Goal: Complete application form

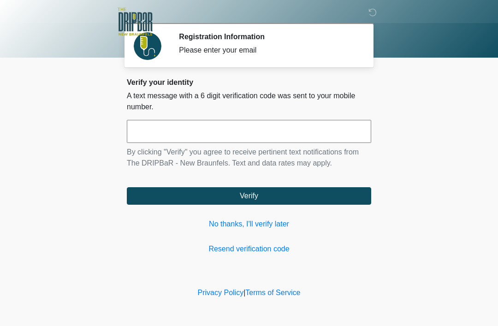
click at [270, 222] on link "No thanks, I'll verify later" at bounding box center [249, 224] width 244 height 11
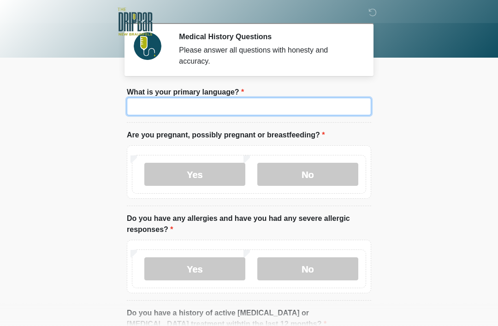
click at [266, 104] on input "What is your primary language?" at bounding box center [249, 107] width 244 height 18
type input "*******"
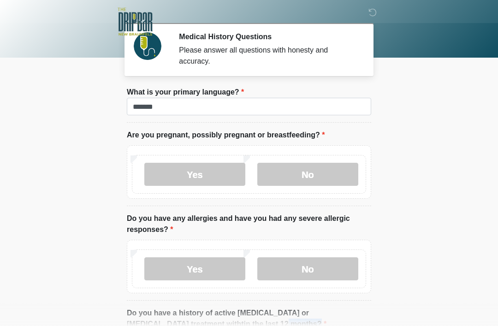
click at [323, 177] on label "No" at bounding box center [307, 174] width 101 height 23
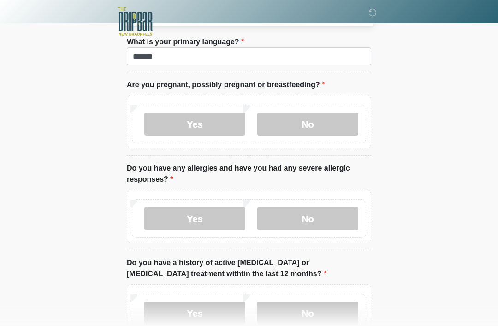
scroll to position [51, 0]
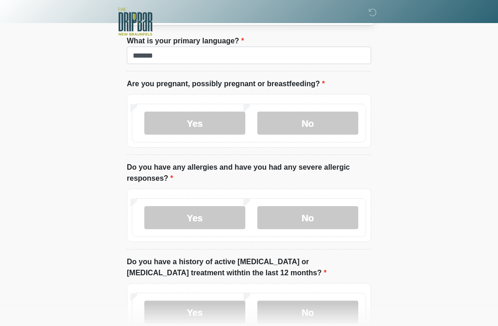
click at [333, 219] on label "No" at bounding box center [307, 217] width 101 height 23
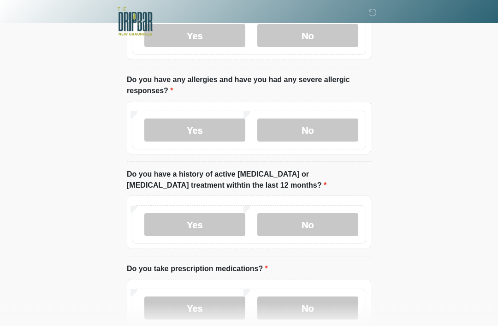
scroll to position [141, 0]
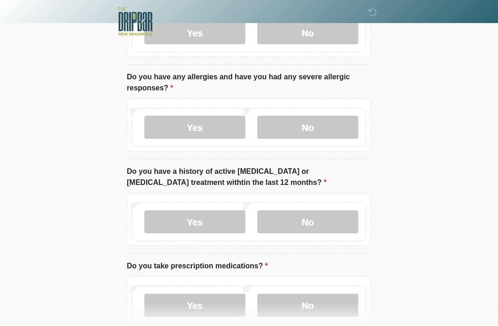
click at [175, 228] on label "Yes" at bounding box center [194, 222] width 101 height 23
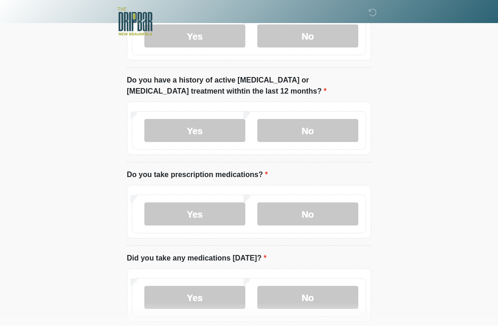
scroll to position [233, 0]
click at [208, 217] on label "Yes" at bounding box center [194, 213] width 101 height 23
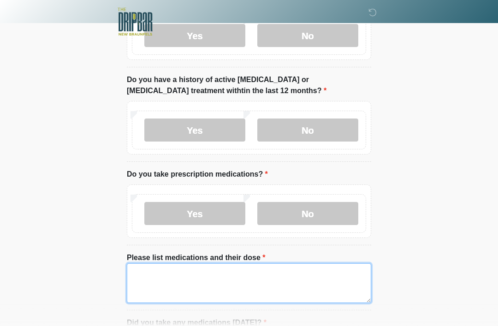
click at [248, 274] on textarea "Please list medications and their dose" at bounding box center [249, 283] width 244 height 40
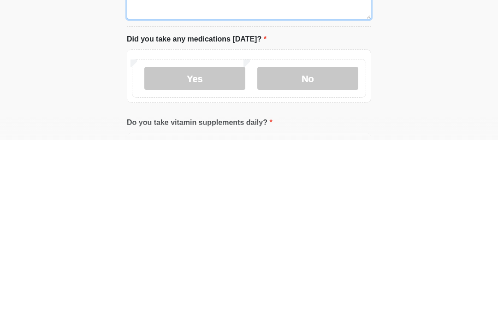
type textarea "**********"
click at [310, 253] on label "No" at bounding box center [307, 264] width 101 height 23
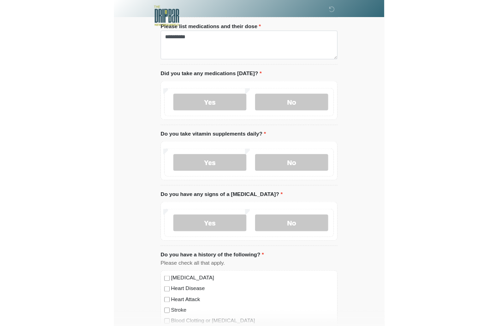
scroll to position [517, 0]
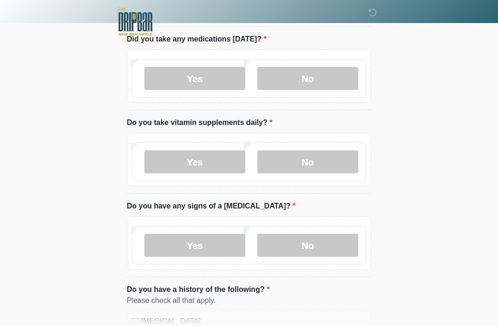
click at [319, 160] on label "No" at bounding box center [307, 161] width 101 height 23
click at [319, 254] on label "No" at bounding box center [307, 245] width 101 height 23
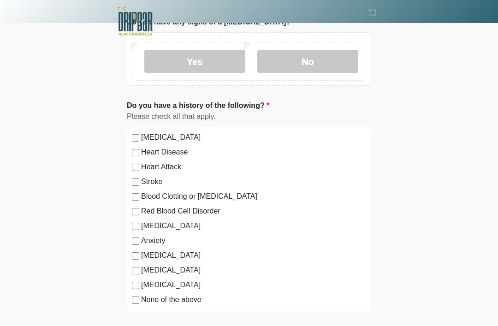
scroll to position [702, 0]
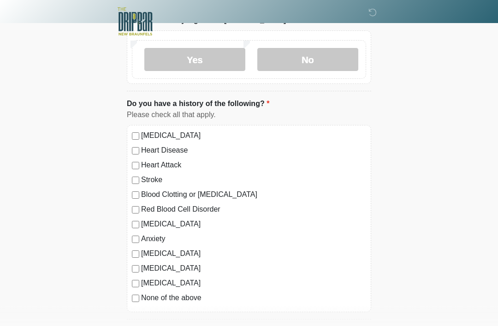
click at [204, 300] on label "None of the above" at bounding box center [253, 298] width 225 height 11
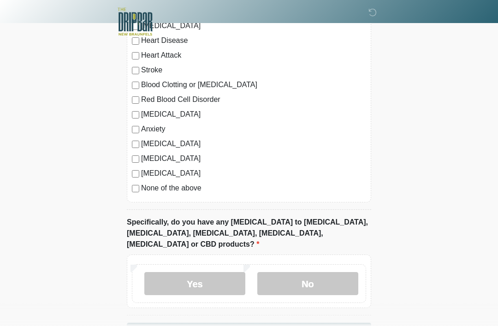
scroll to position [833, 0]
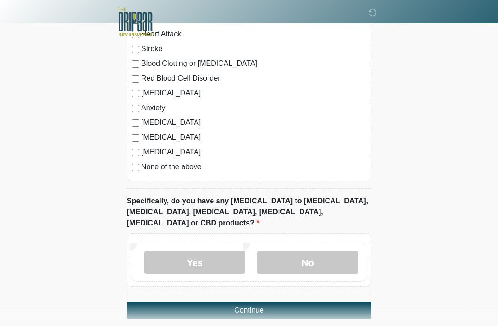
click at [319, 251] on label "No" at bounding box center [307, 262] width 101 height 23
click at [285, 301] on button "Continue" at bounding box center [249, 310] width 244 height 18
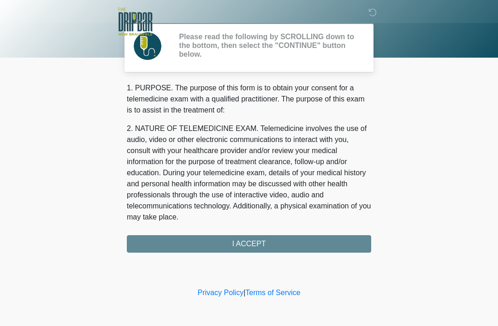
scroll to position [0, 0]
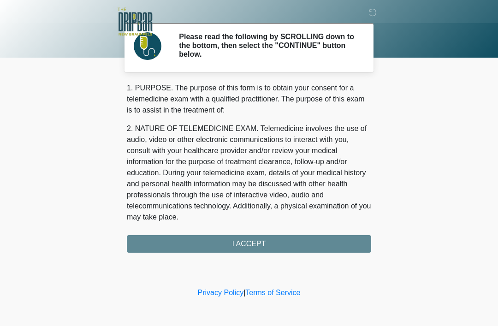
click at [283, 247] on div "1. PURPOSE. The purpose of this form is to obtain your consent for a telemedici…" at bounding box center [249, 168] width 244 height 170
click at [260, 247] on div "1. PURPOSE. The purpose of this form is to obtain your consent for a telemedici…" at bounding box center [249, 168] width 244 height 170
click at [248, 243] on div "1. PURPOSE. The purpose of this form is to obtain your consent for a telemedici…" at bounding box center [249, 168] width 244 height 170
click at [258, 242] on div "1. PURPOSE. The purpose of this form is to obtain your consent for a telemedici…" at bounding box center [249, 168] width 244 height 170
click at [258, 248] on div "1. PURPOSE. The purpose of this form is to obtain your consent for a telemedici…" at bounding box center [249, 168] width 244 height 170
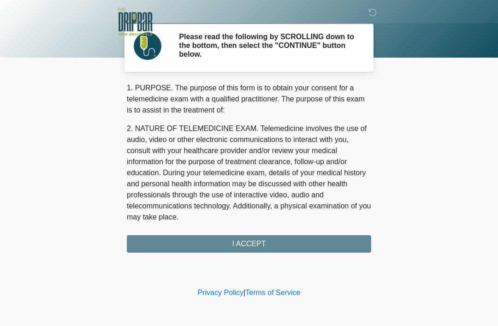
click at [255, 248] on div "1. PURPOSE. The purpose of this form is to obtain your consent for a telemedici…" at bounding box center [249, 168] width 244 height 170
click at [268, 248] on div "1. PURPOSE. The purpose of this form is to obtain your consent for a telemedici…" at bounding box center [249, 168] width 244 height 170
click at [248, 240] on div "1. PURPOSE. The purpose of this form is to obtain your consent for a telemedici…" at bounding box center [249, 168] width 244 height 170
click at [260, 244] on div "1. PURPOSE. The purpose of this form is to obtain your consent for a telemedici…" at bounding box center [249, 168] width 244 height 170
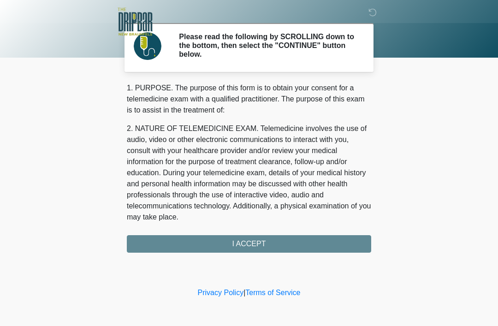
click at [266, 245] on div "1. PURPOSE. The purpose of this form is to obtain your consent for a telemedici…" at bounding box center [249, 168] width 244 height 170
click at [369, 17] on icon at bounding box center [372, 12] width 8 height 8
click at [263, 246] on div "1. PURPOSE. The purpose of this form is to obtain your consent for a telemedici…" at bounding box center [249, 168] width 244 height 170
click at [262, 246] on div "1. PURPOSE. The purpose of this form is to obtain your consent for a telemedici…" at bounding box center [249, 168] width 244 height 170
click at [264, 247] on div "1. PURPOSE. The purpose of this form is to obtain your consent for a telemedici…" at bounding box center [249, 168] width 244 height 170
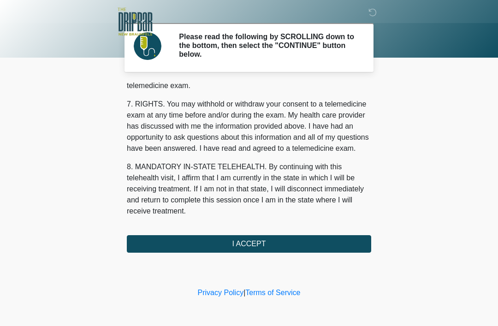
scroll to position [404, 0]
click at [247, 247] on button "I ACCEPT" at bounding box center [249, 244] width 244 height 18
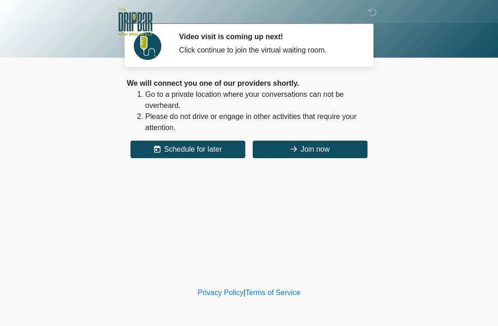
click at [311, 157] on button "Join now" at bounding box center [310, 150] width 115 height 18
